Goal: Check status

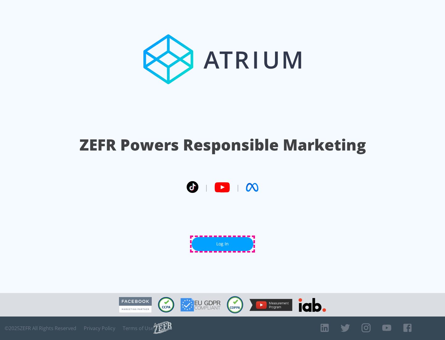
click at [223, 244] on link "Log In" at bounding box center [223, 244] width 62 height 14
